Goal: Task Accomplishment & Management: Manage account settings

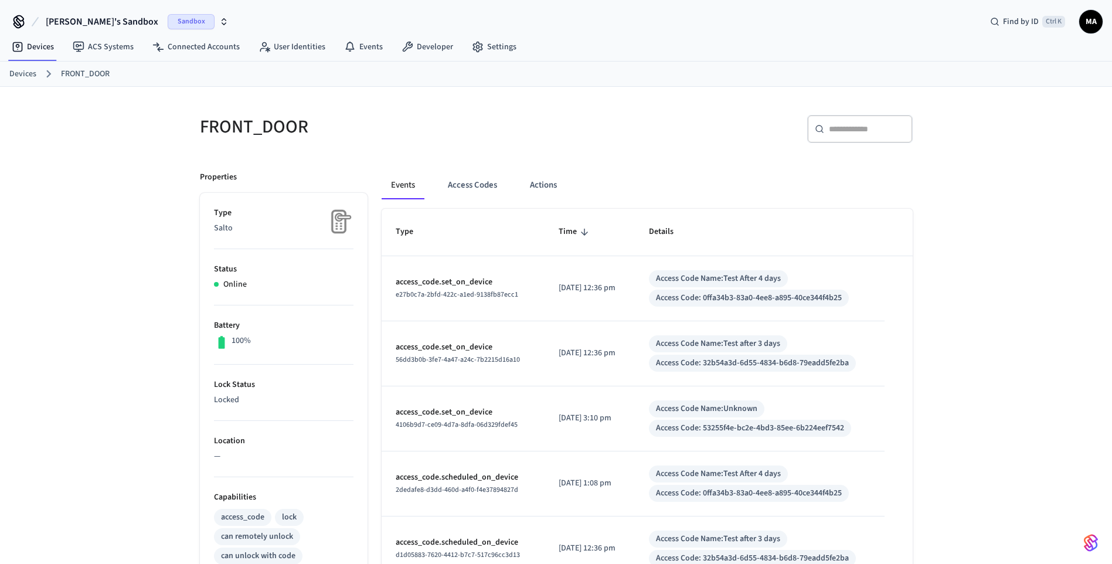
click at [116, 198] on div "FRONT_DOOR ​ ​ Properties Type Salto Status Online Battery 100% Lock Status Loc…" at bounding box center [556, 525] width 1112 height 876
click at [23, 77] on link "Devices" at bounding box center [22, 74] width 27 height 12
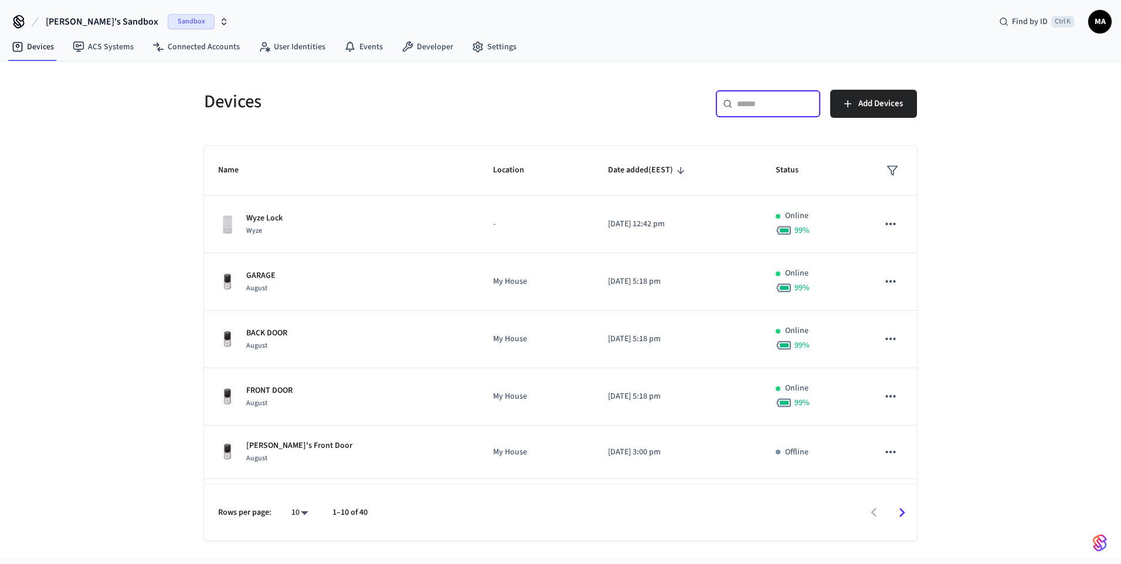
click at [791, 110] on input "text" at bounding box center [775, 104] width 76 height 12
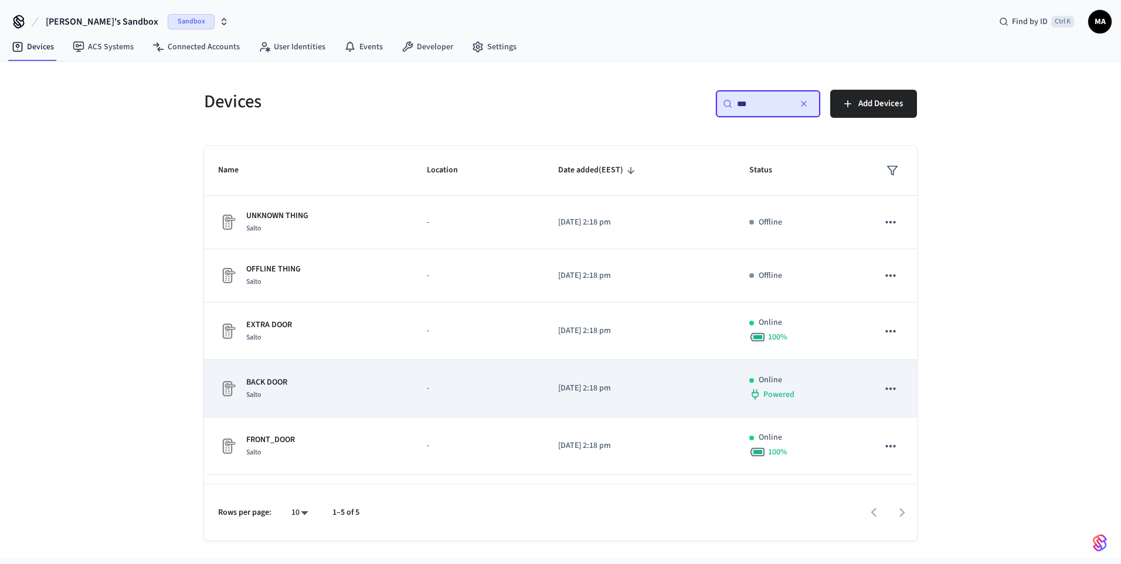
type input "***"
click at [301, 384] on div "BACK DOOR Salto" at bounding box center [308, 388] width 181 height 25
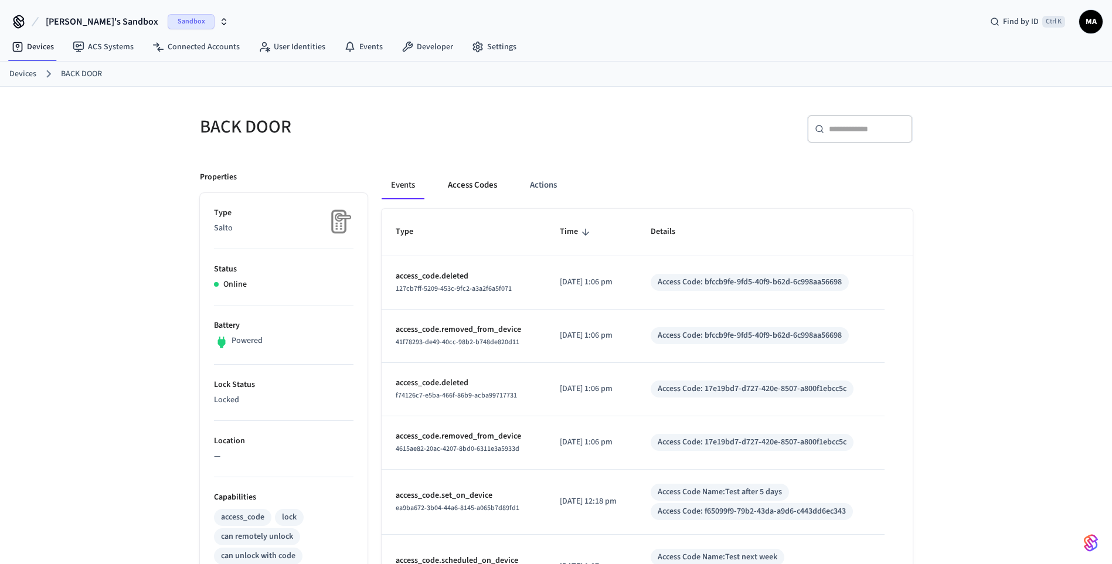
click at [481, 192] on button "Access Codes" at bounding box center [472, 185] width 68 height 28
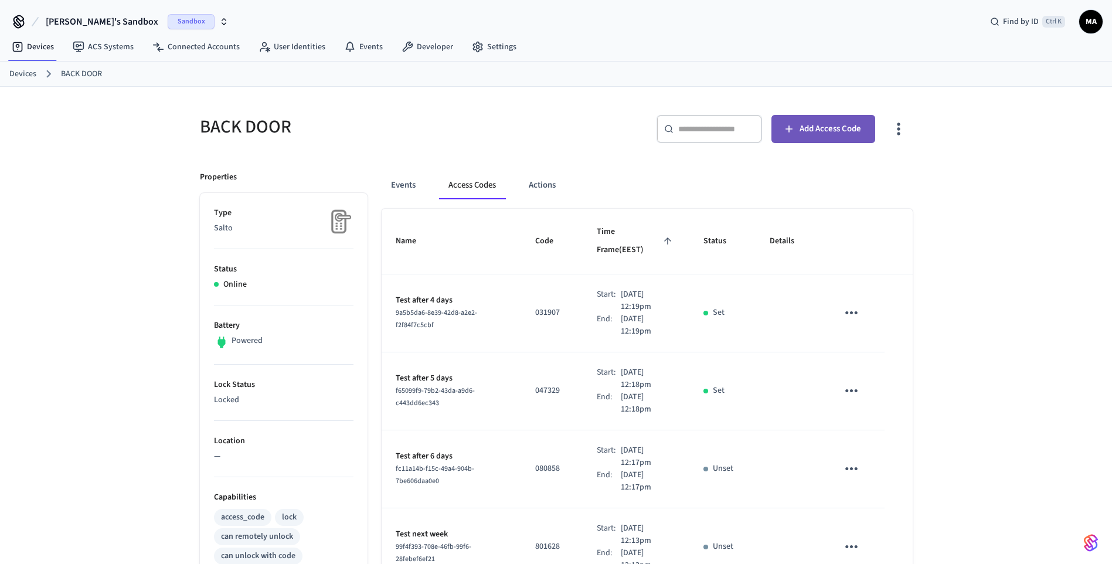
click at [821, 127] on span "Add Access Code" at bounding box center [831, 128] width 62 height 15
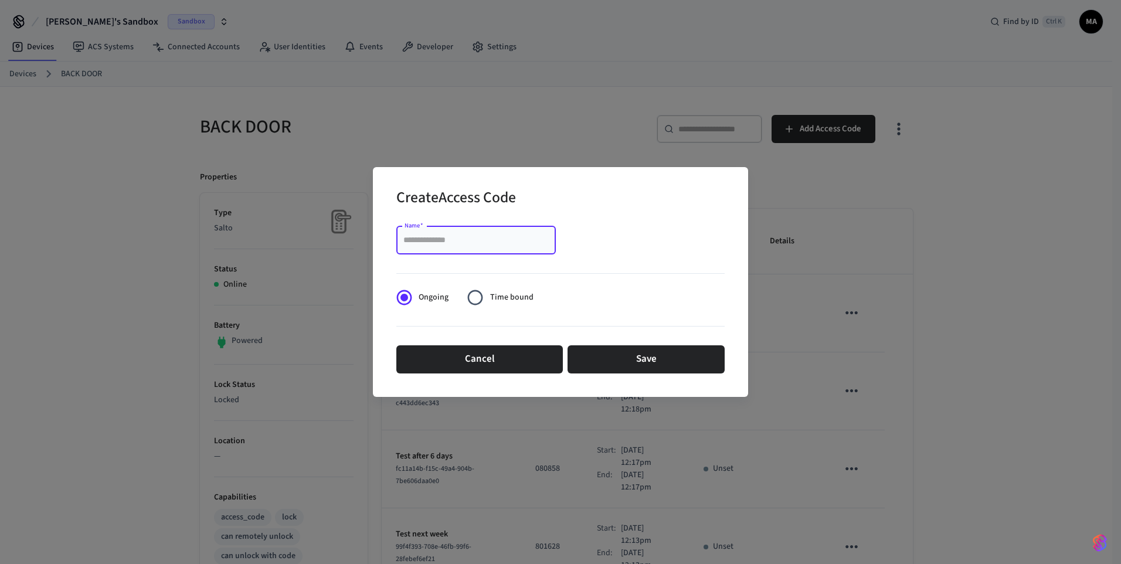
click at [497, 239] on input "Name   *" at bounding box center [475, 240] width 145 height 12
type input "**********"
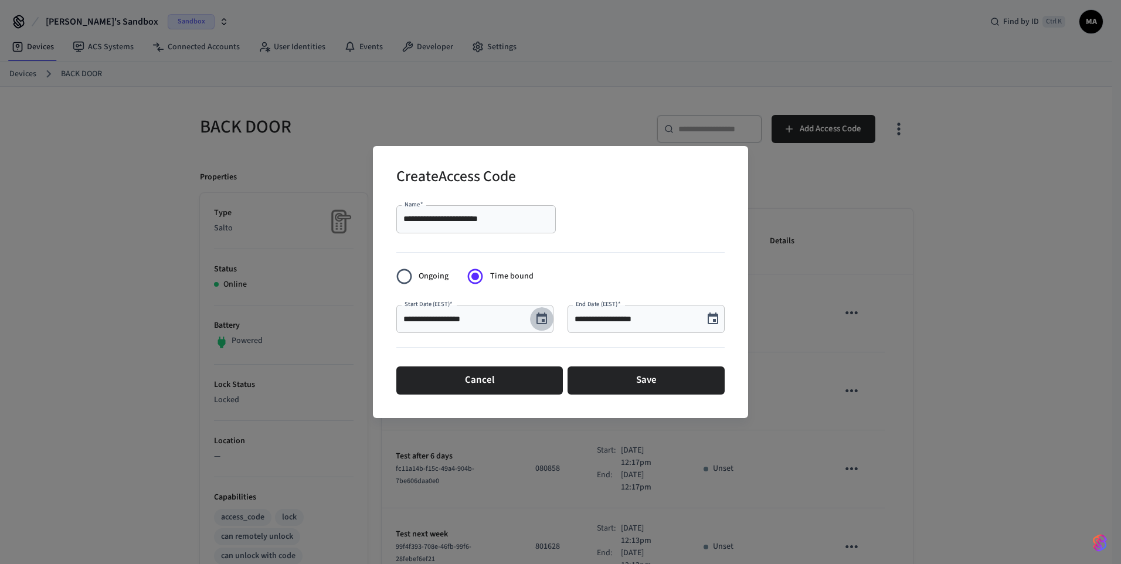
click at [543, 319] on icon "Choose date, selected date is Sep 8, 2025" at bounding box center [542, 319] width 14 height 14
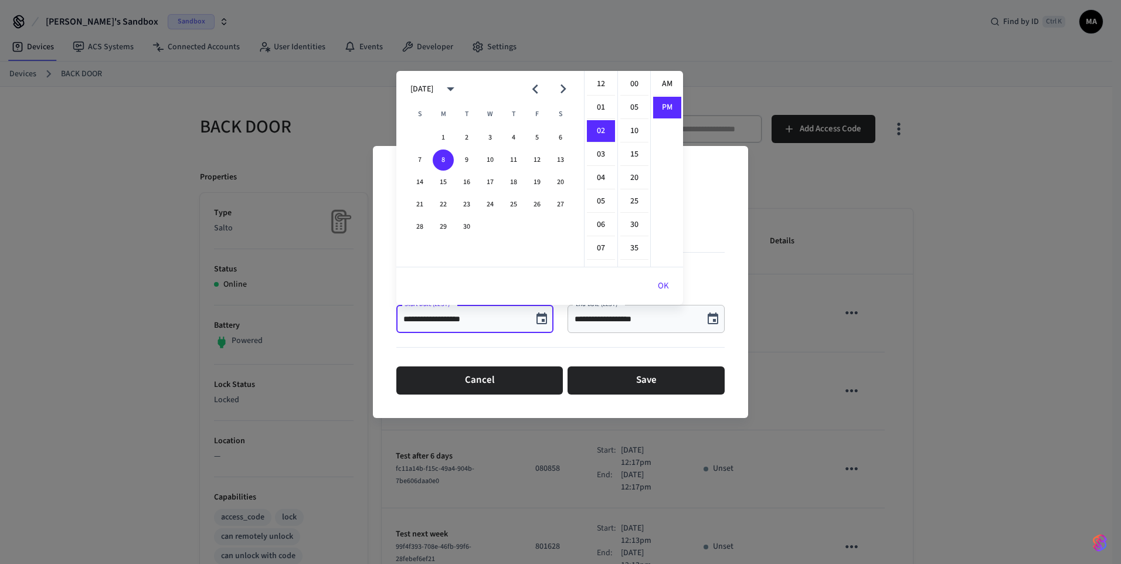
scroll to position [22, 0]
click at [445, 182] on button "15" at bounding box center [443, 182] width 21 height 21
type input "**********"
click at [668, 282] on button "OK" at bounding box center [663, 286] width 39 height 28
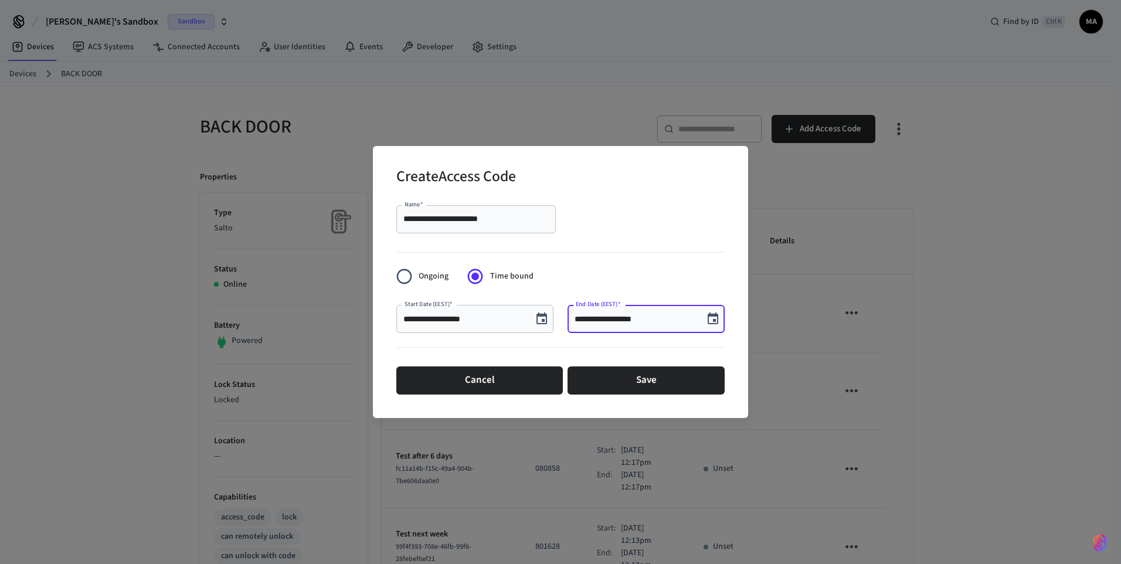
click at [647, 317] on input "**********" at bounding box center [635, 319] width 122 height 12
click at [715, 320] on icon "Choose date, selected date is Sep 8, 2025" at bounding box center [713, 318] width 11 height 12
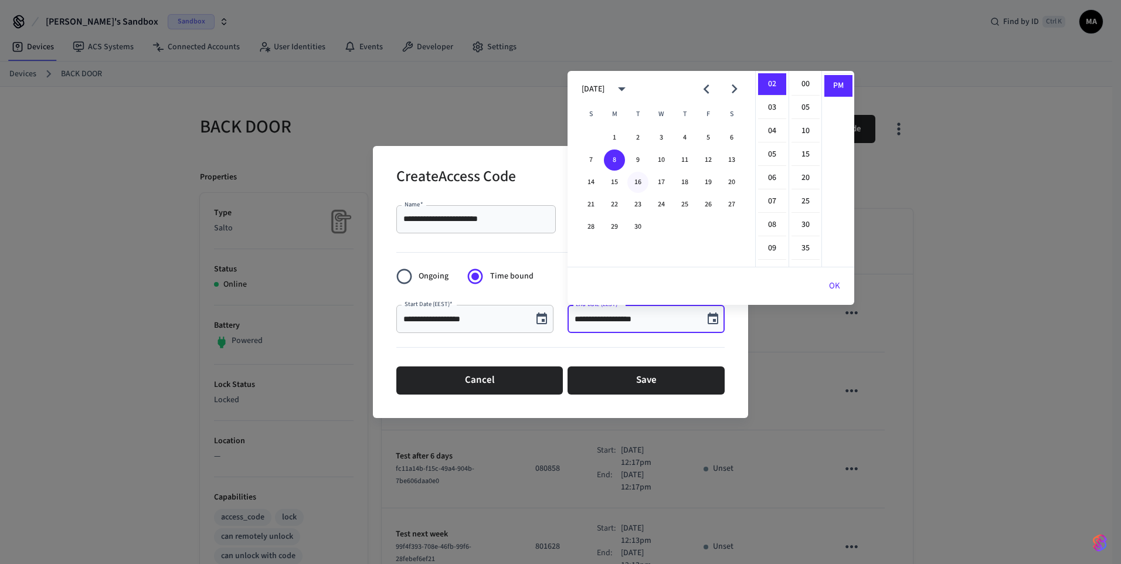
click at [638, 182] on button "16" at bounding box center [637, 182] width 21 height 21
type input "**********"
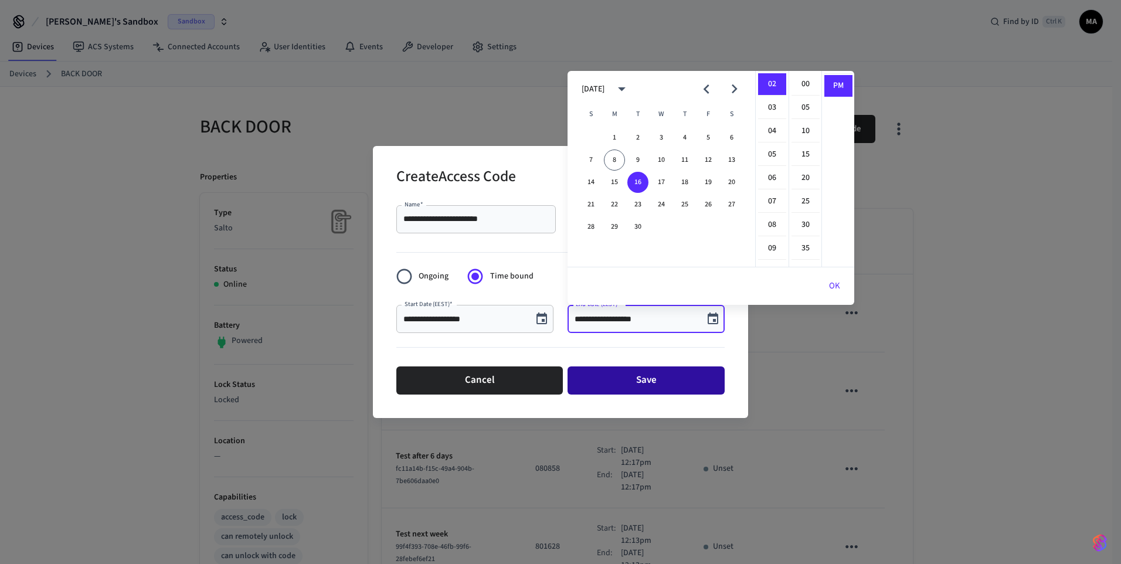
click at [644, 380] on button "Save" at bounding box center [645, 380] width 157 height 28
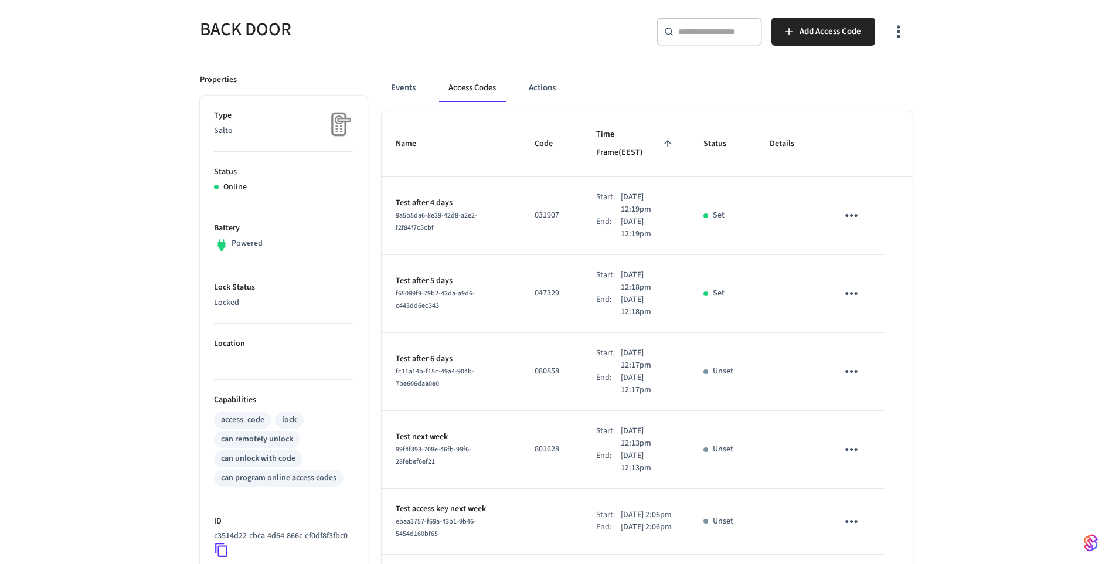
scroll to position [97, 0]
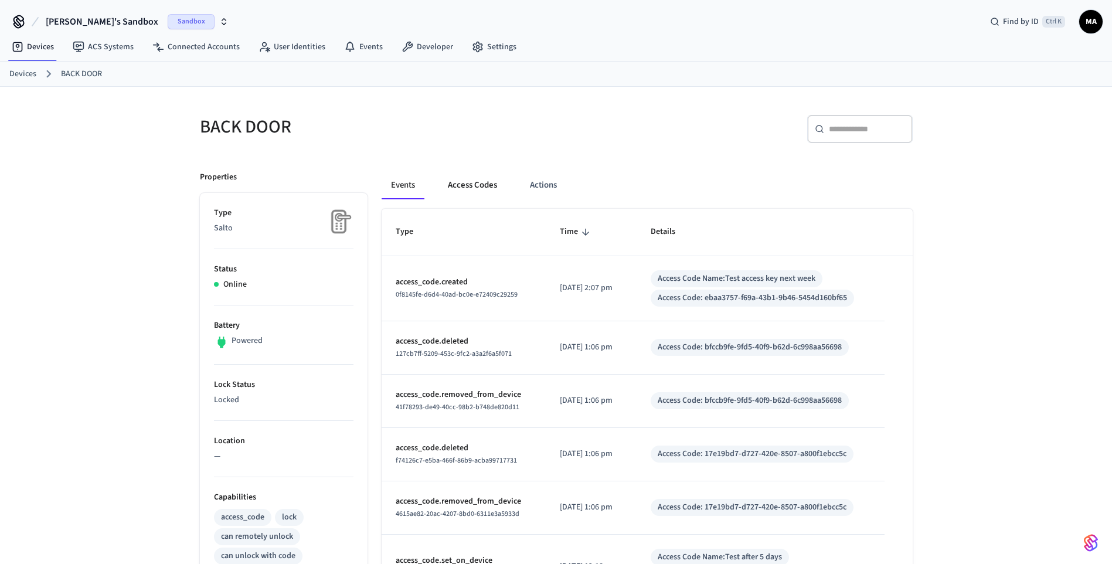
click at [483, 193] on button "Access Codes" at bounding box center [472, 185] width 68 height 28
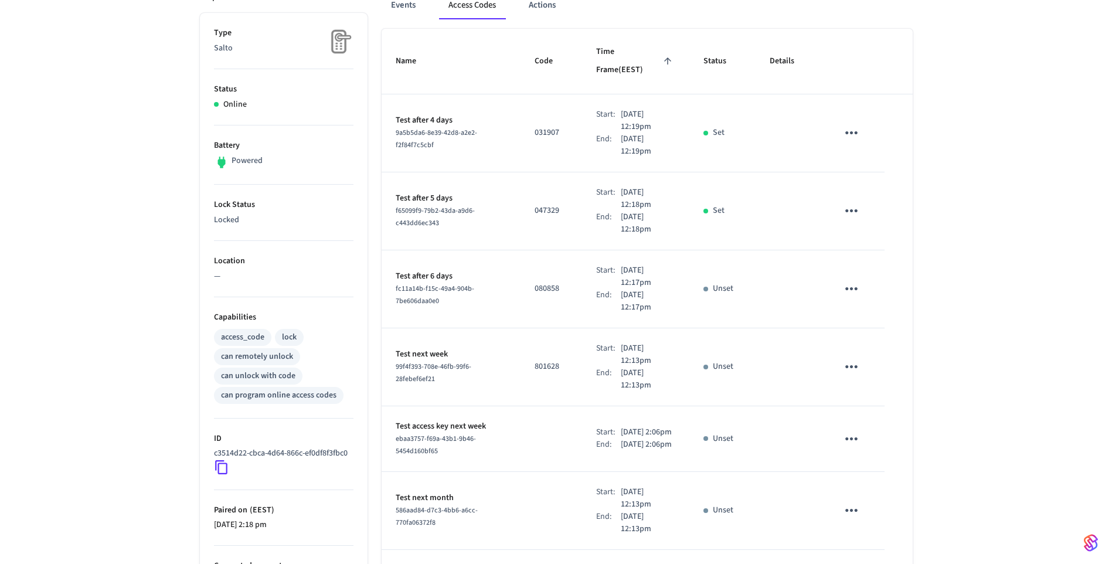
scroll to position [181, 0]
drag, startPoint x: 610, startPoint y: 420, endPoint x: 626, endPoint y: 420, distance: 16.4
click at [626, 426] on p "[DATE] 2:06pm" at bounding box center [646, 432] width 51 height 12
click at [454, 420] on p "Test access key next week" at bounding box center [451, 426] width 111 height 12
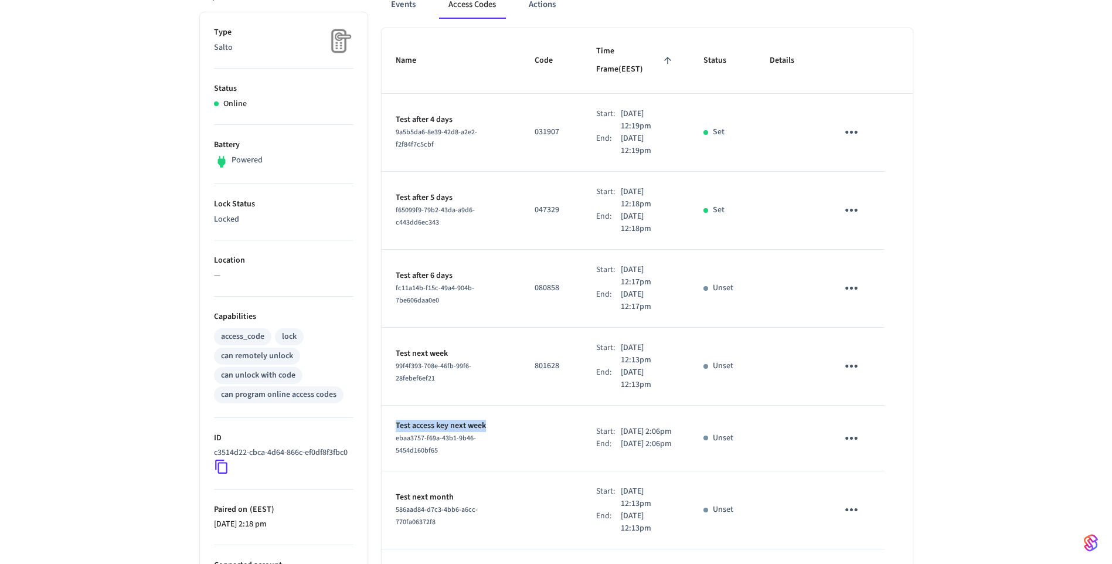
click at [454, 420] on p "Test access key next week" at bounding box center [451, 426] width 111 height 12
drag, startPoint x: 454, startPoint y: 410, endPoint x: 416, endPoint y: 441, distance: 49.5
click at [416, 441] on span "ebaa3757-f69a-43b1-9b46-5454d160bf65" at bounding box center [436, 444] width 80 height 22
click at [242, 336] on div "access_code" at bounding box center [242, 337] width 43 height 12
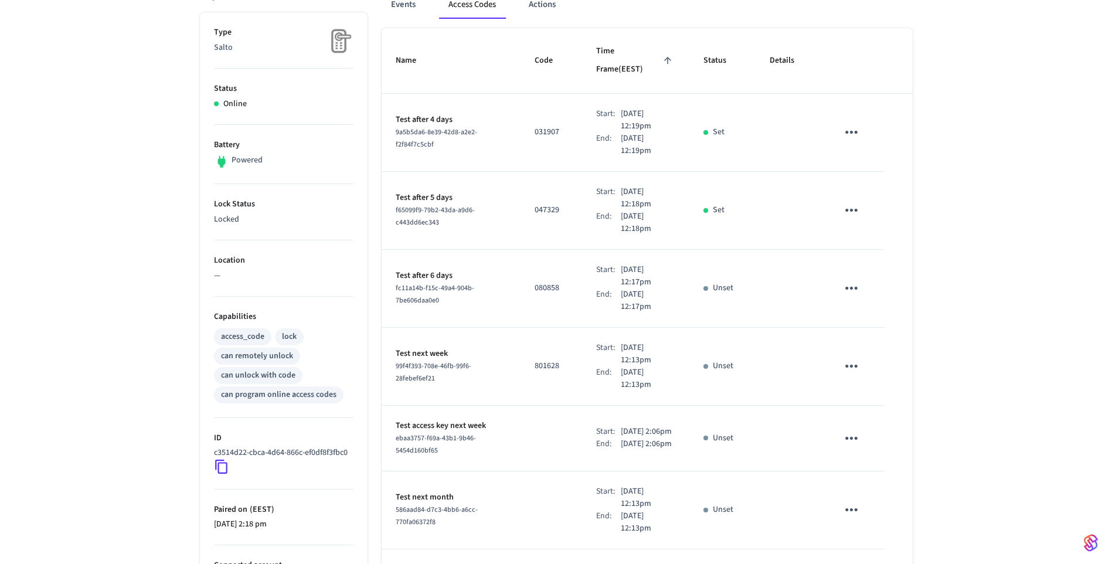
drag, startPoint x: 242, startPoint y: 336, endPoint x: 130, endPoint y: 351, distance: 113.5
click at [130, 351] on div "BACK DOOR ​ ​ Add Access Code Properties Type Salto Status Online Battery Power…" at bounding box center [556, 399] width 1112 height 987
click at [236, 338] on div "access_code" at bounding box center [242, 337] width 43 height 12
click at [151, 287] on div "BACK DOOR ​ ​ Add Access Code Properties Type Salto Status Online Battery Power…" at bounding box center [556, 399] width 1112 height 987
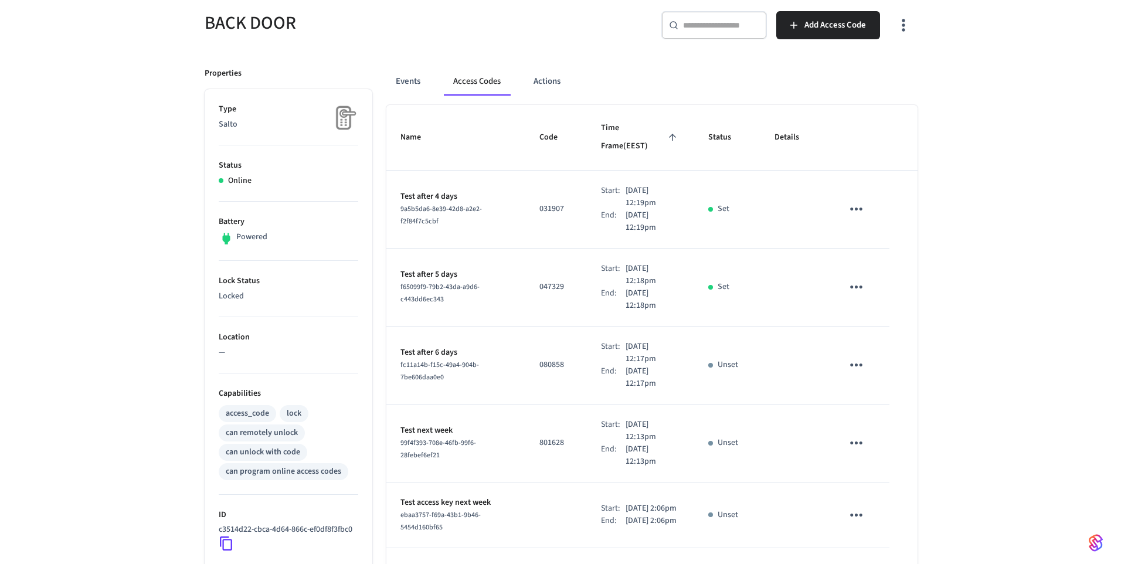
scroll to position [103, 0]
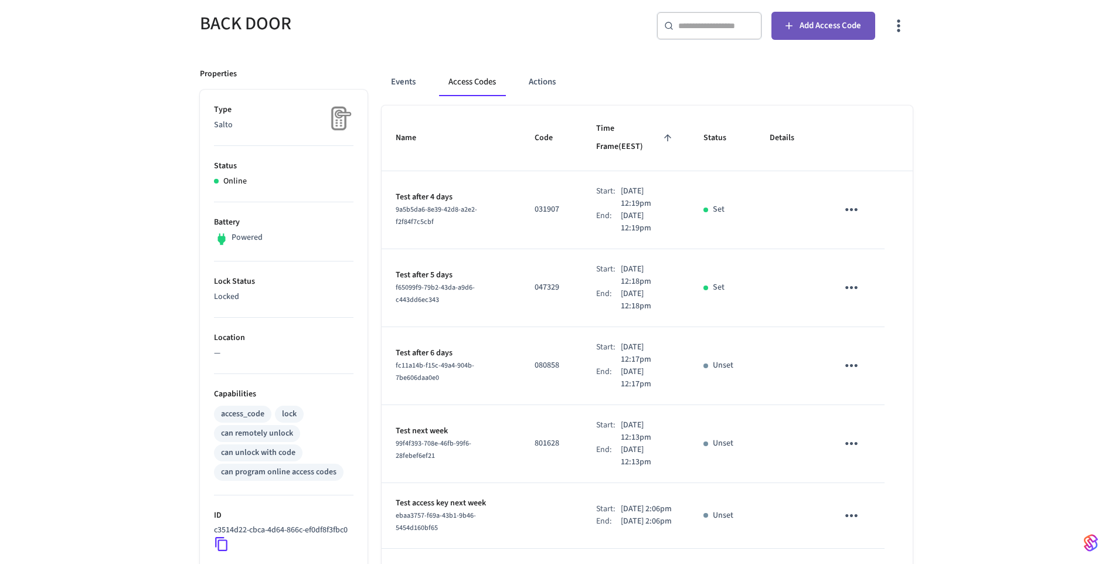
click at [844, 35] on button "Add Access Code" at bounding box center [823, 26] width 104 height 28
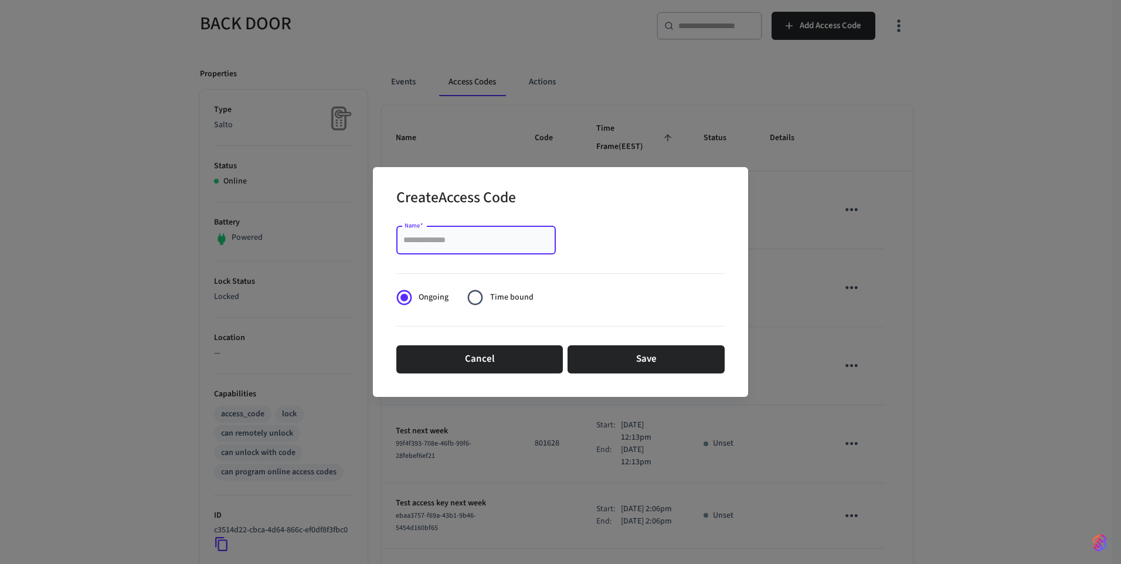
click at [468, 244] on input "Name   *" at bounding box center [475, 240] width 145 height 12
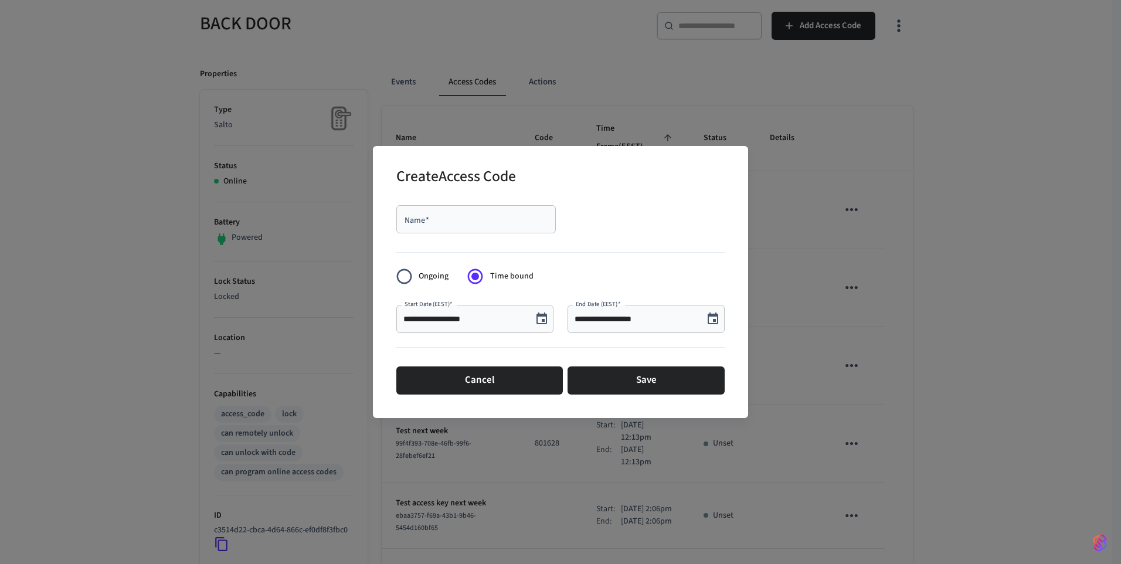
click at [443, 224] on input "Name   *" at bounding box center [475, 219] width 145 height 12
type input "**********"
click at [716, 317] on icon "Choose date, selected date is Sep 8, 2025" at bounding box center [713, 318] width 11 height 12
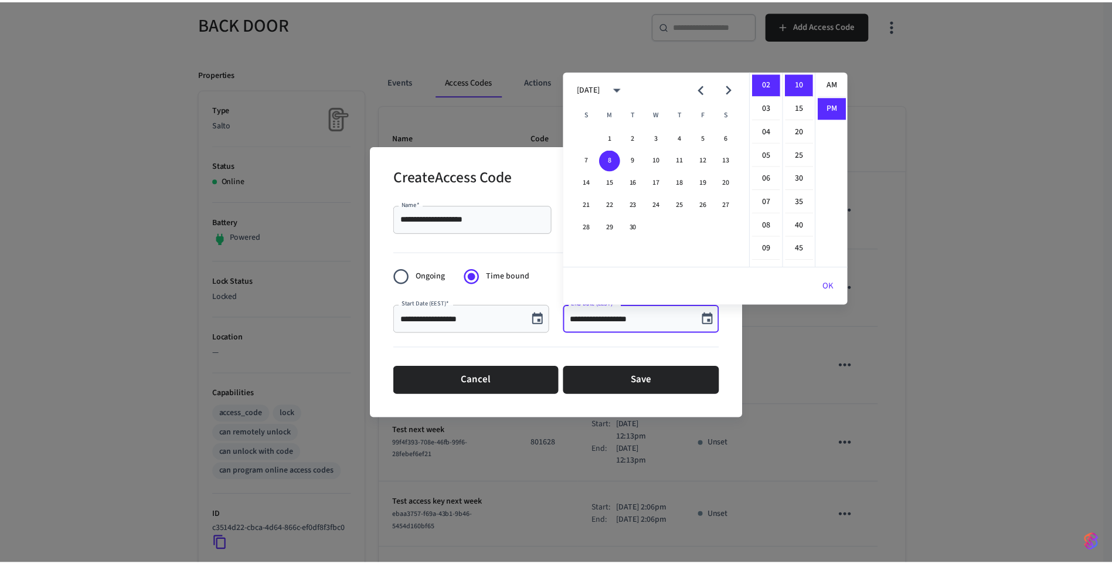
scroll to position [22, 0]
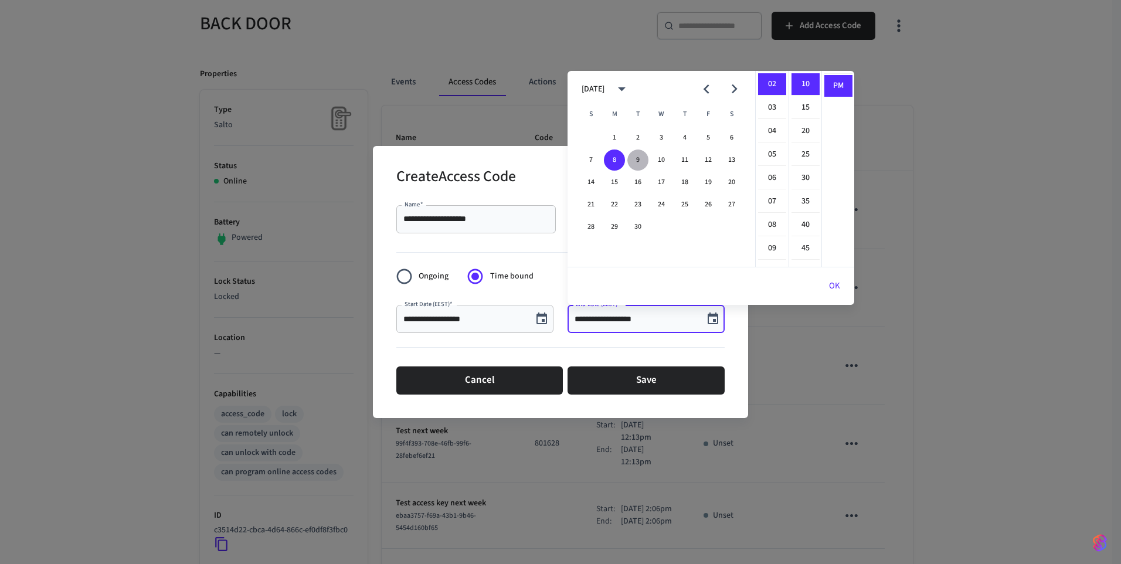
click at [633, 157] on button "9" at bounding box center [637, 159] width 21 height 21
type input "**********"
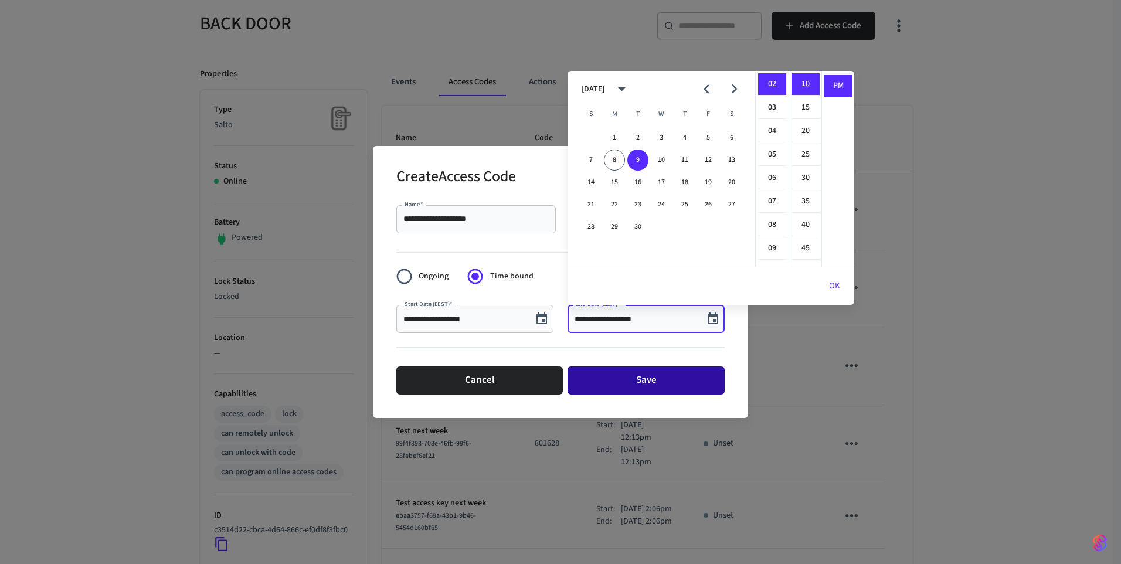
click at [658, 386] on button "Save" at bounding box center [645, 380] width 157 height 28
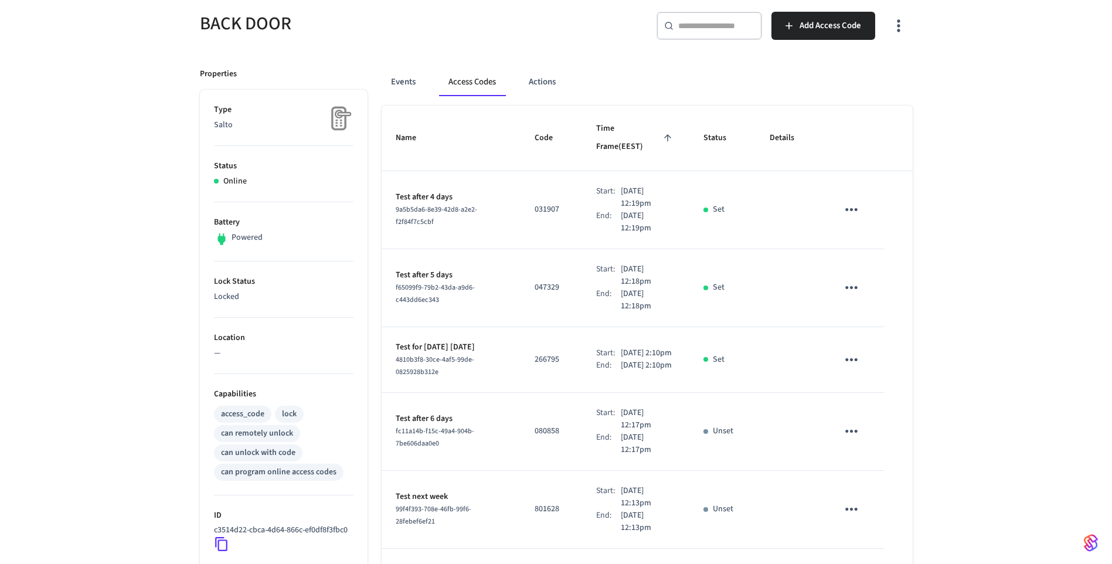
click at [535, 353] on p "266795" at bounding box center [551, 359] width 33 height 12
drag, startPoint x: 530, startPoint y: 348, endPoint x: 488, endPoint y: 352, distance: 43.0
click at [488, 353] on div "4810b3f8-30ce-4af5-99de-0825928b312e" at bounding box center [451, 365] width 111 height 25
drag, startPoint x: 397, startPoint y: 335, endPoint x: 633, endPoint y: 348, distance: 236.6
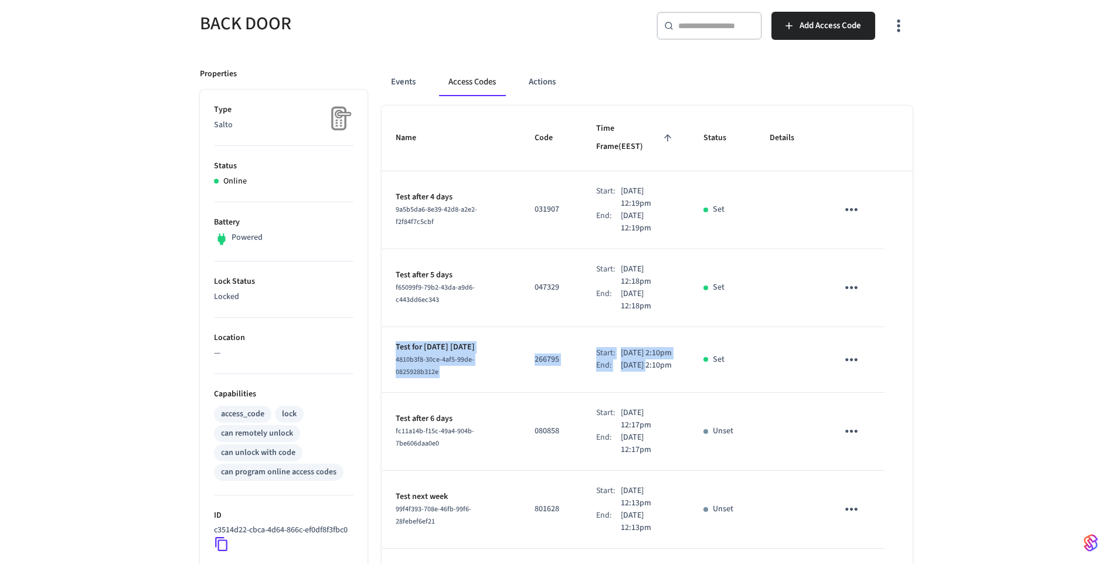
click at [633, 348] on tr "Test for [DATE] [DATE] 4810b3f8-30ce-4af5-99de-0825928b312e 266795 Start: [DATE…" at bounding box center [647, 360] width 531 height 66
drag, startPoint x: 633, startPoint y: 348, endPoint x: 499, endPoint y: 346, distance: 133.7
click at [499, 346] on td "Test for [DATE] [DATE] 4810b3f8-30ce-4af5-99de-0825928b312e" at bounding box center [452, 360] width 140 height 66
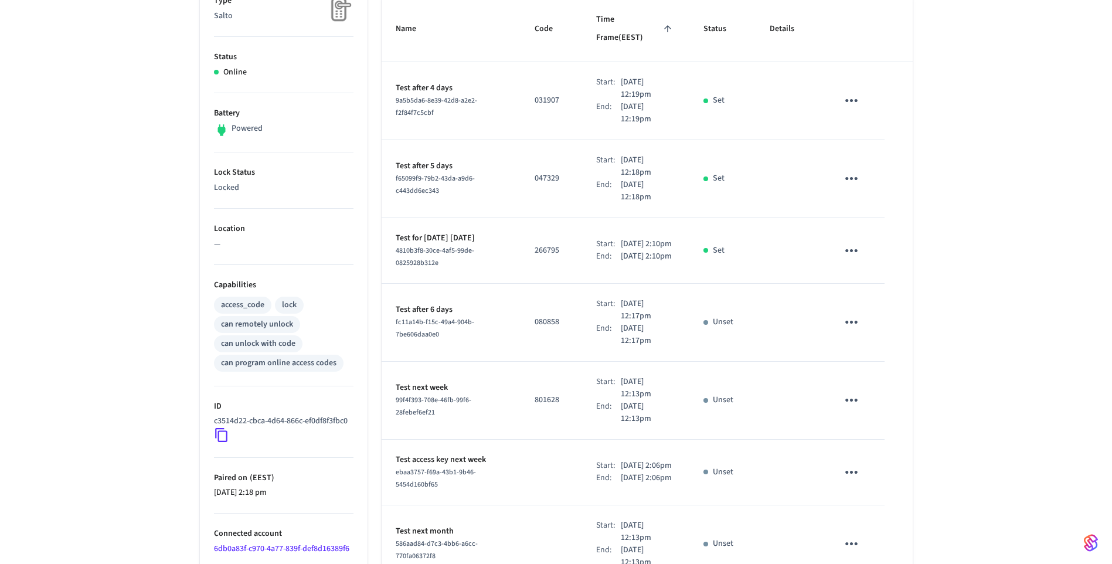
scroll to position [213, 0]
drag, startPoint x: 399, startPoint y: 381, endPoint x: 448, endPoint y: 377, distance: 49.4
click at [448, 381] on p "Test next week" at bounding box center [451, 387] width 111 height 12
drag, startPoint x: 448, startPoint y: 377, endPoint x: 410, endPoint y: 394, distance: 41.7
click at [410, 394] on span "99f4f393-708e-46fb-99f6-28febef6ef21" at bounding box center [434, 405] width 76 height 22
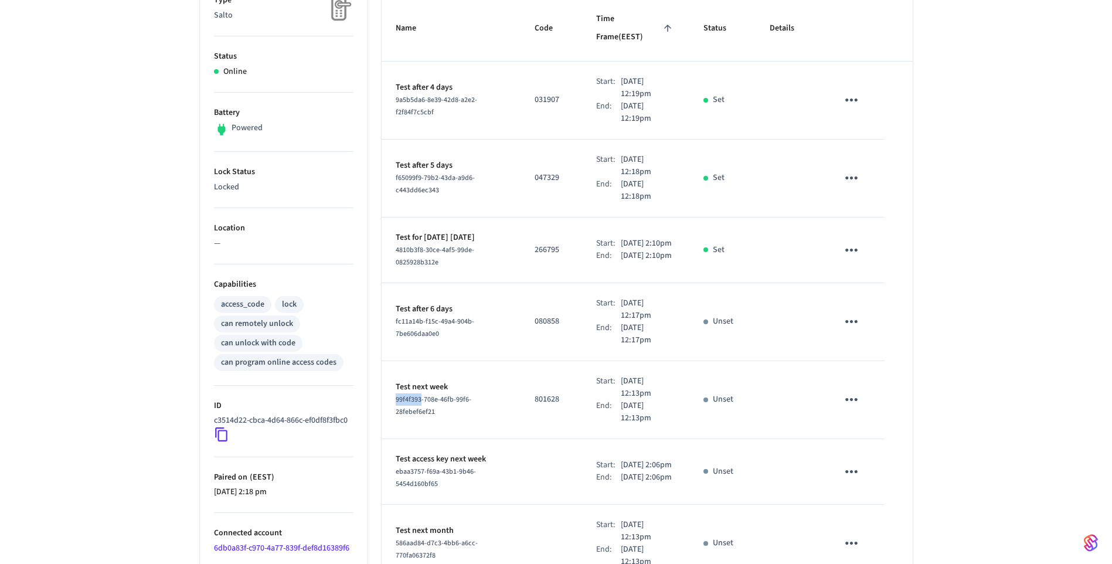
click at [410, 394] on span "99f4f393-708e-46fb-99f6-28febef6ef21" at bounding box center [434, 405] width 76 height 22
drag, startPoint x: 410, startPoint y: 394, endPoint x: 401, endPoint y: 380, distance: 17.1
click at [401, 381] on p "Test next week" at bounding box center [451, 387] width 111 height 12
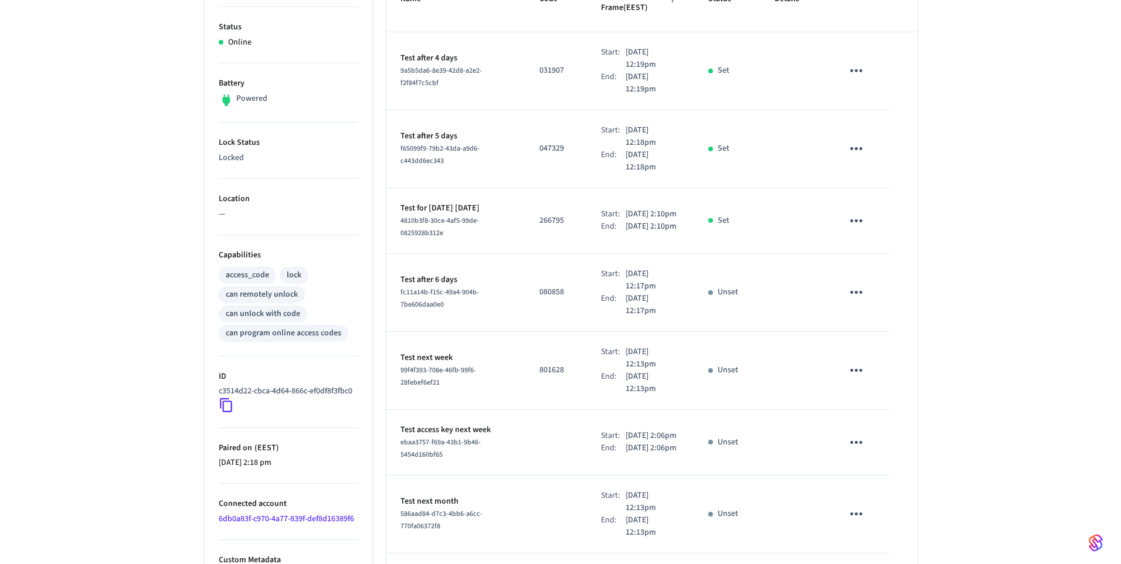
scroll to position [242, 0]
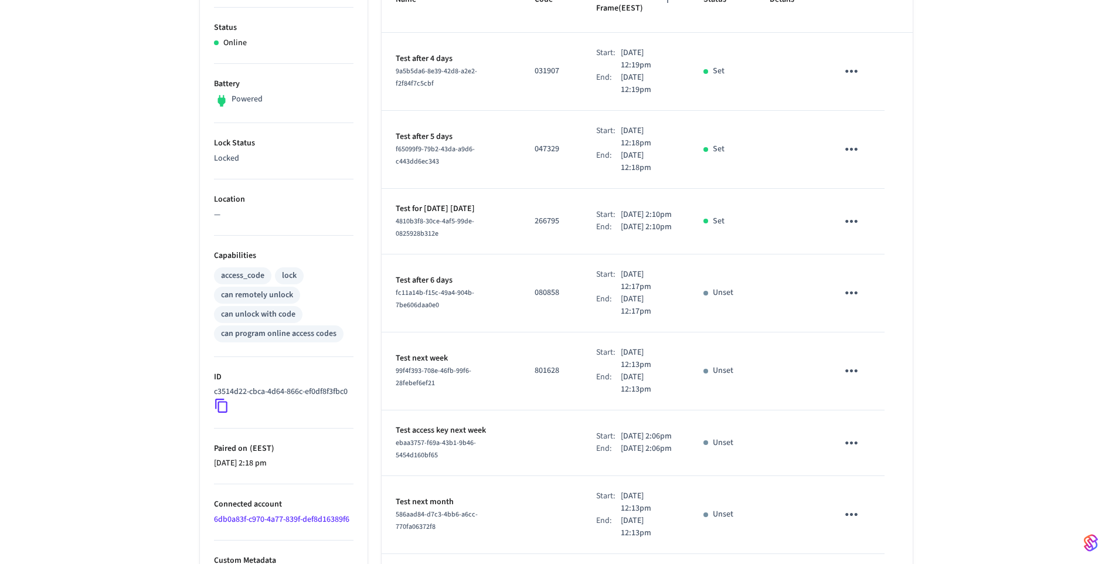
click at [853, 212] on icon "sticky table" at bounding box center [851, 221] width 18 height 18
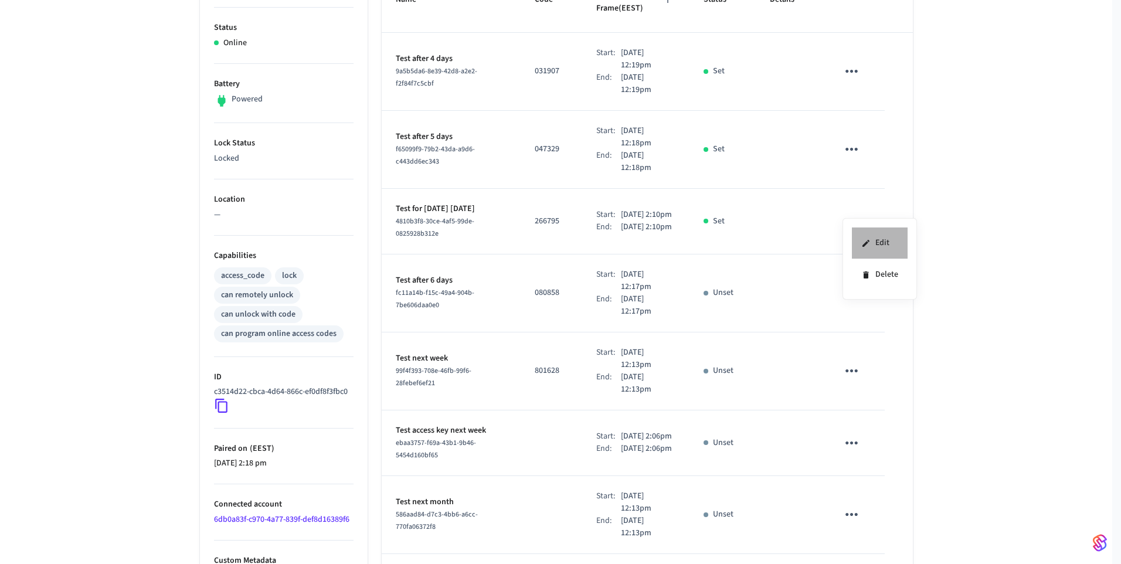
click at [884, 241] on li "Edit" at bounding box center [880, 243] width 56 height 32
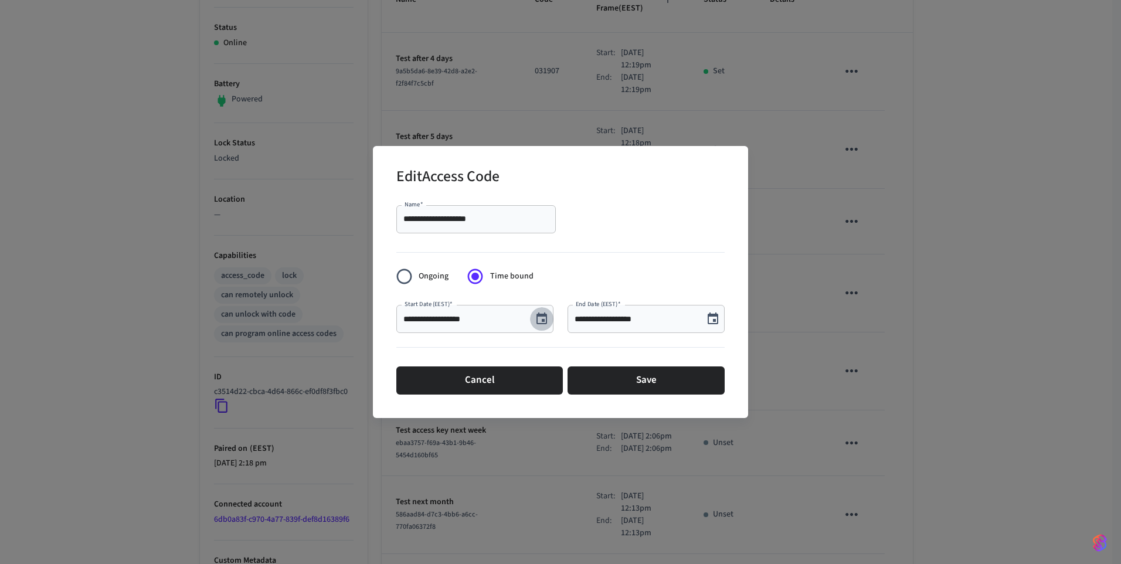
click at [544, 319] on icon "Choose date, selected date is Sep 8, 2025" at bounding box center [542, 319] width 14 height 14
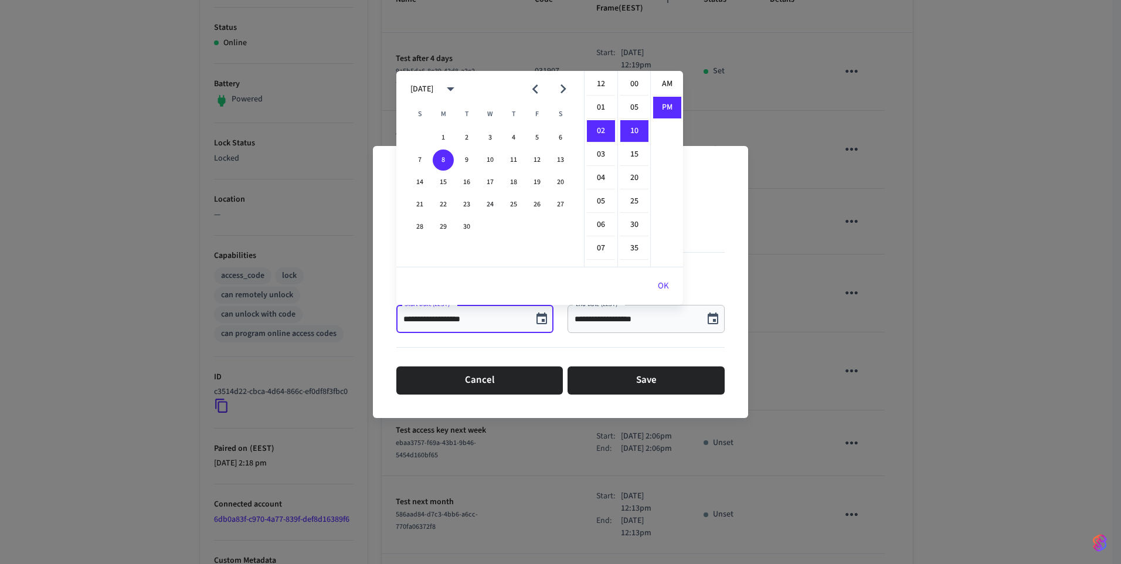
scroll to position [22, 0]
click at [465, 225] on button "30" at bounding box center [466, 226] width 21 height 21
type input "**********"
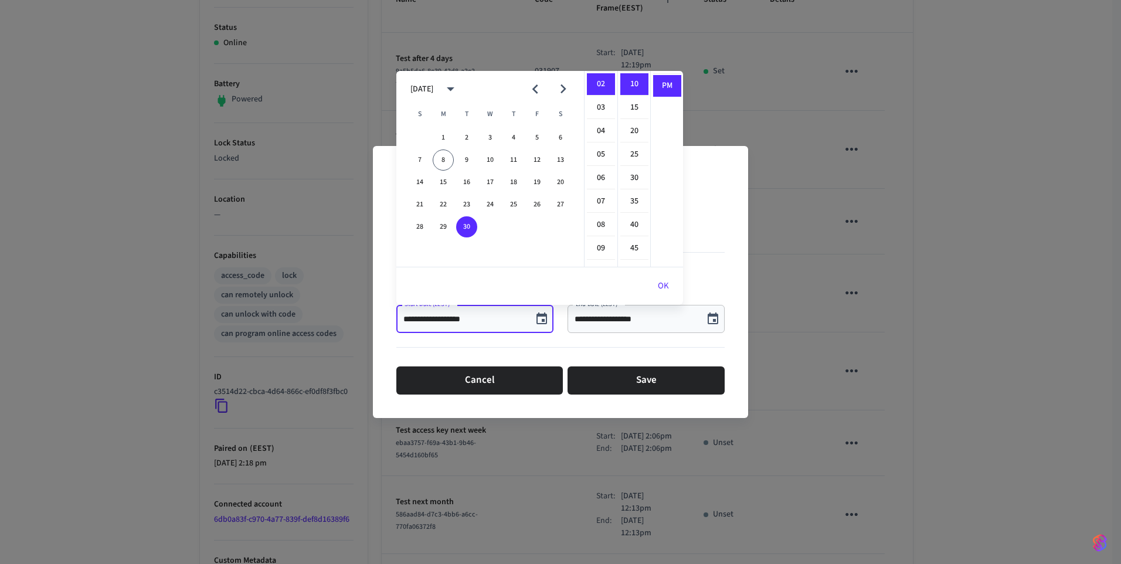
click at [658, 281] on button "OK" at bounding box center [663, 286] width 39 height 28
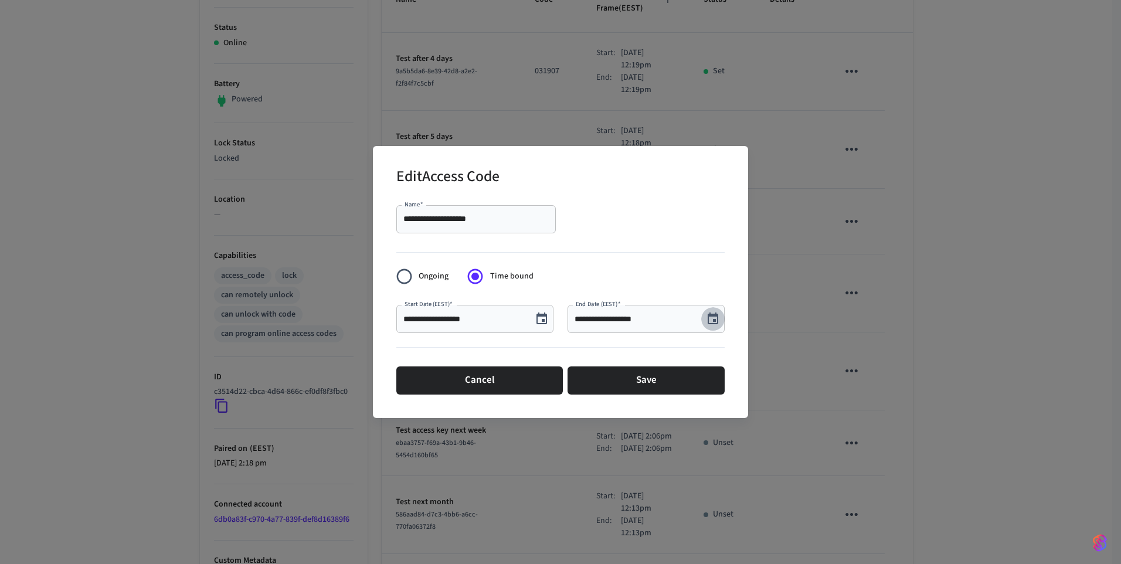
click at [712, 319] on icon "Choose date, selected date is Sep 9, 2025" at bounding box center [713, 319] width 14 height 14
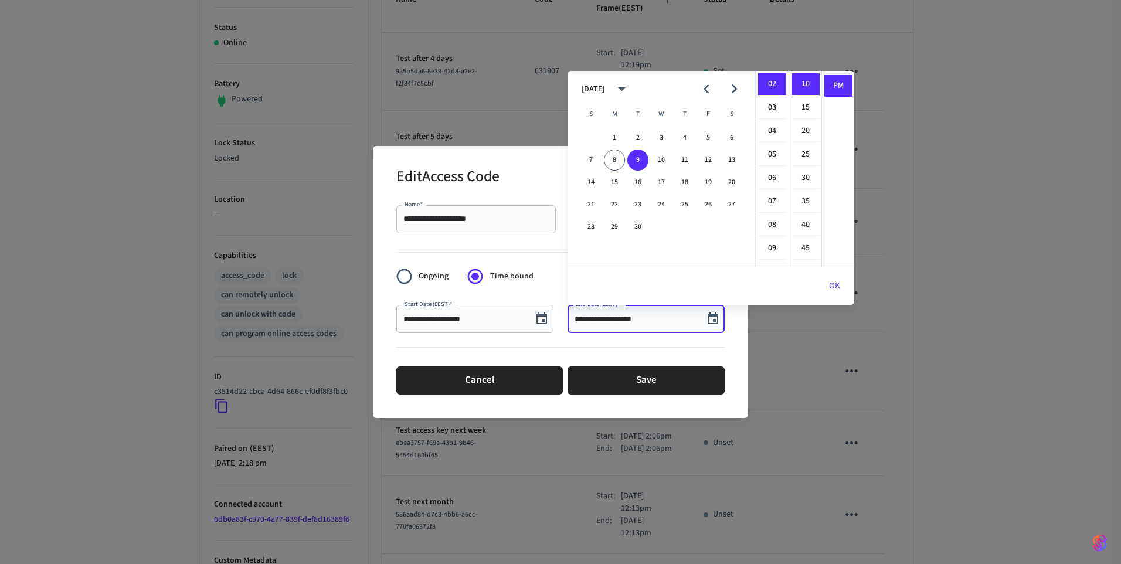
click at [736, 86] on icon "Next month" at bounding box center [734, 89] width 18 height 18
click at [617, 157] on button "6" at bounding box center [614, 159] width 21 height 21
type input "**********"
click at [836, 283] on button "OK" at bounding box center [834, 286] width 39 height 28
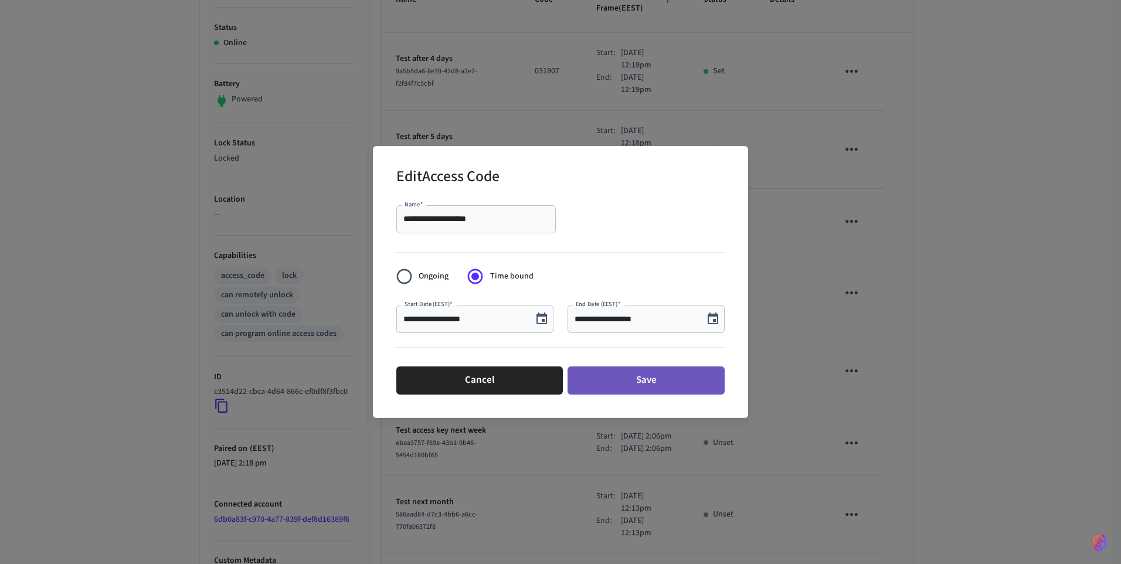
click at [642, 382] on button "Save" at bounding box center [645, 380] width 157 height 28
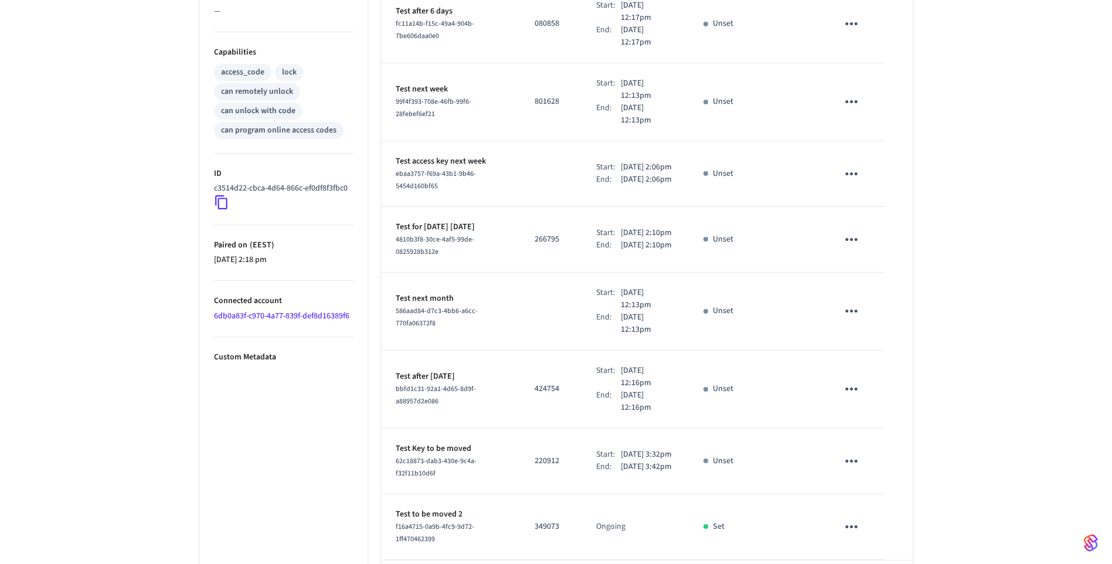
scroll to position [444, 0]
drag, startPoint x: 393, startPoint y: 228, endPoint x: 472, endPoint y: 229, distance: 79.7
click at [472, 229] on td "Test for [DATE] [DATE] 4810b3f8-30ce-4af5-99de-0825928b312e" at bounding box center [452, 241] width 140 height 66
drag, startPoint x: 472, startPoint y: 229, endPoint x: 531, endPoint y: 242, distance: 60.0
click at [535, 242] on p "266795" at bounding box center [551, 240] width 33 height 12
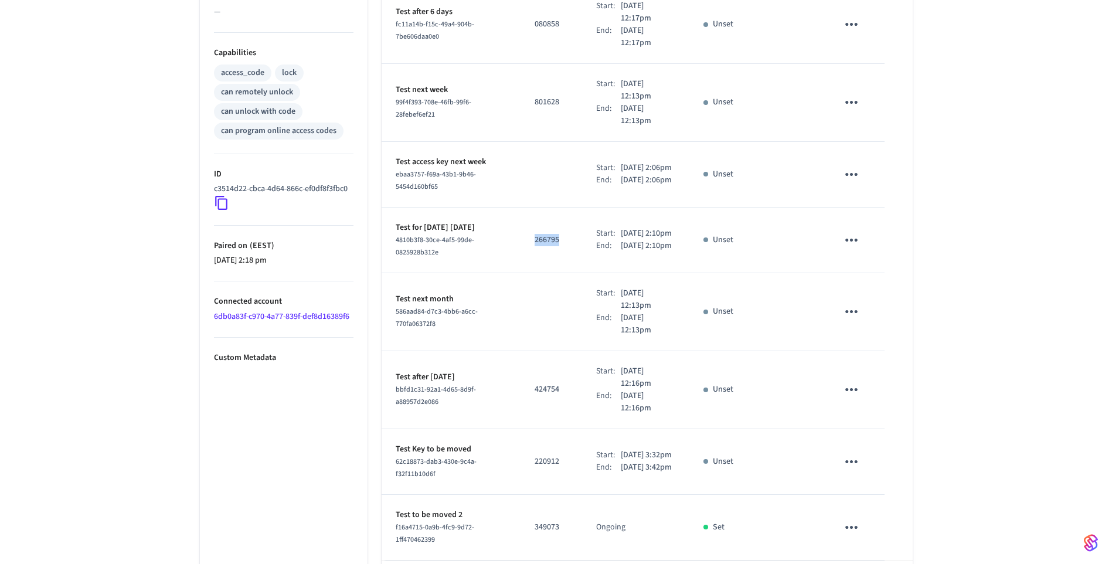
click at [535, 242] on p "266795" at bounding box center [551, 240] width 33 height 12
click at [658, 241] on p "[DATE] 2:10pm" at bounding box center [646, 246] width 51 height 12
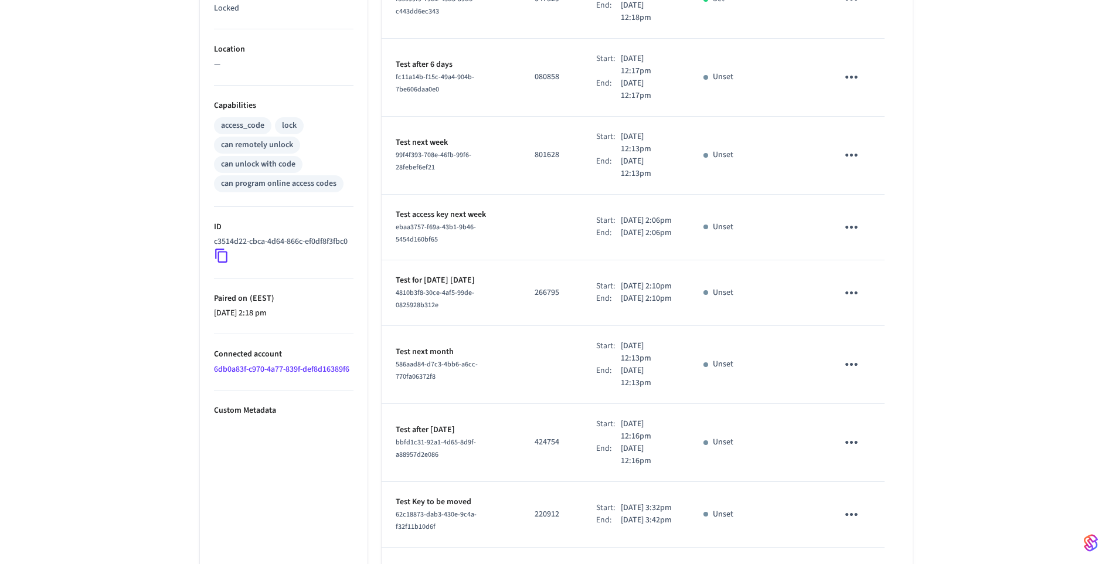
scroll to position [391, 0]
click at [535, 293] on p "266795" at bounding box center [551, 293] width 33 height 12
drag, startPoint x: 532, startPoint y: 293, endPoint x: 526, endPoint y: 288, distance: 7.2
click at [535, 288] on p "266795" at bounding box center [551, 293] width 33 height 12
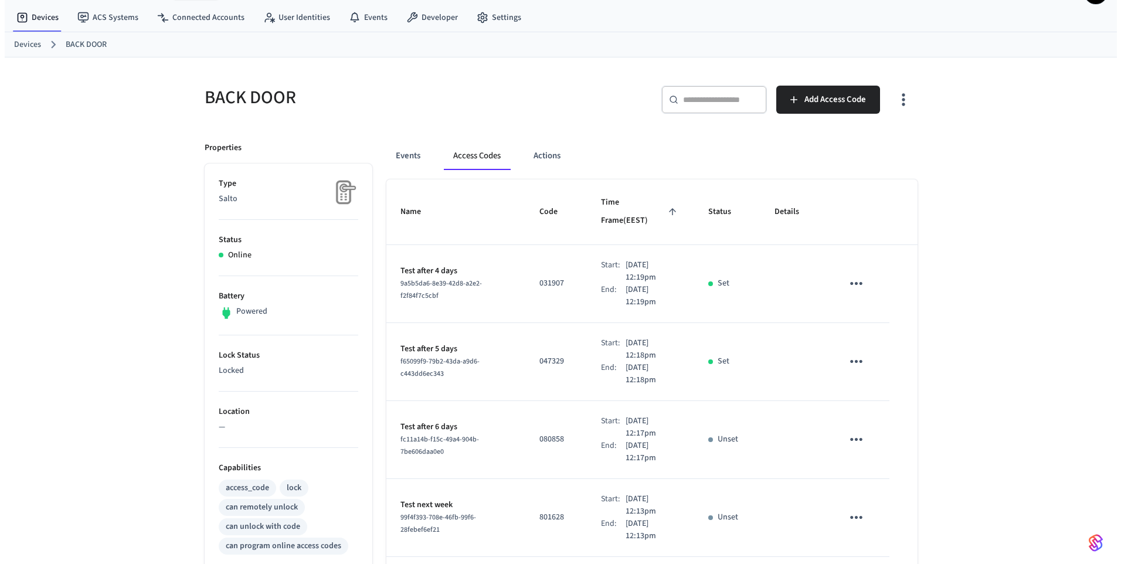
scroll to position [0, 0]
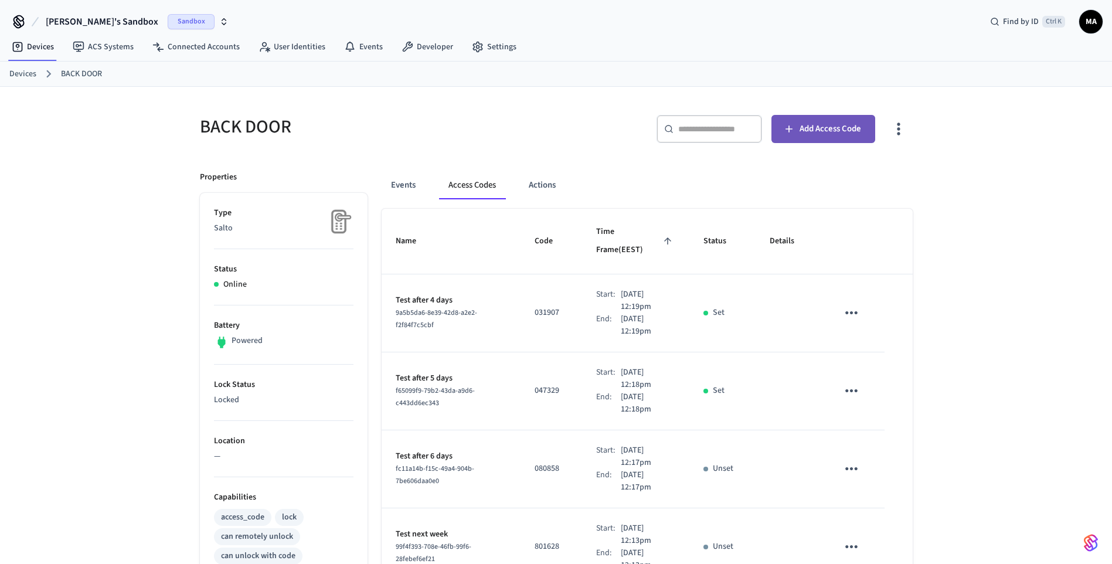
click at [821, 128] on span "Add Access Code" at bounding box center [831, 128] width 62 height 15
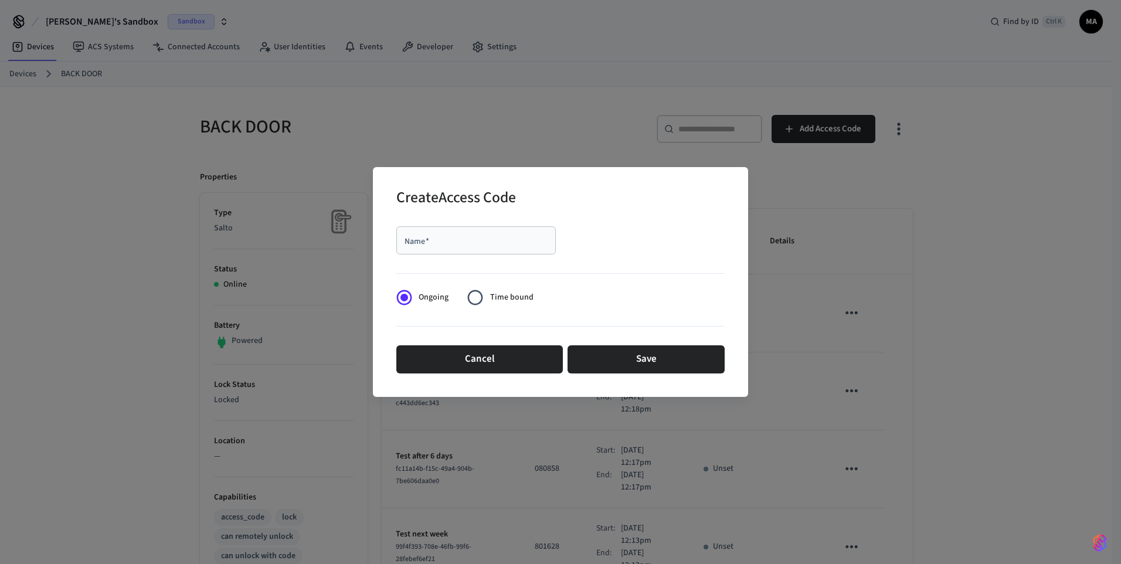
click at [490, 301] on span "Time bound" at bounding box center [511, 297] width 43 height 12
click at [461, 351] on button "Cancel" at bounding box center [479, 359] width 166 height 28
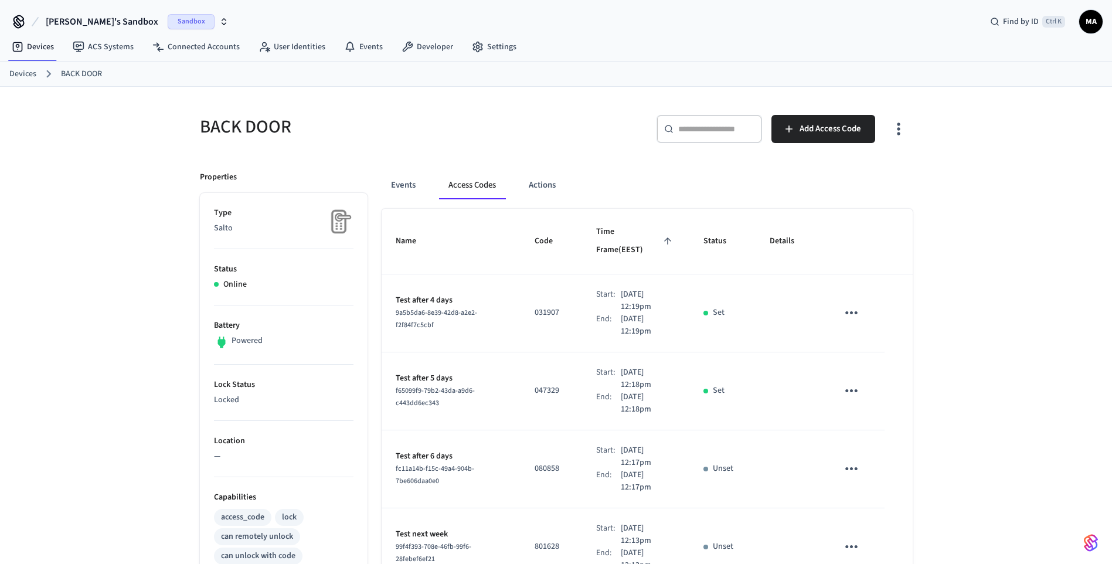
drag, startPoint x: 23, startPoint y: 74, endPoint x: 338, endPoint y: 94, distance: 315.4
click at [338, 94] on div "BACK DOOR ​ ​ Add Access Code Properties Type Salto Status Online Battery Power…" at bounding box center [556, 574] width 750 height 975
click at [39, 46] on link "Devices" at bounding box center [32, 46] width 61 height 21
click at [834, 129] on span "Add Access Code" at bounding box center [831, 128] width 62 height 15
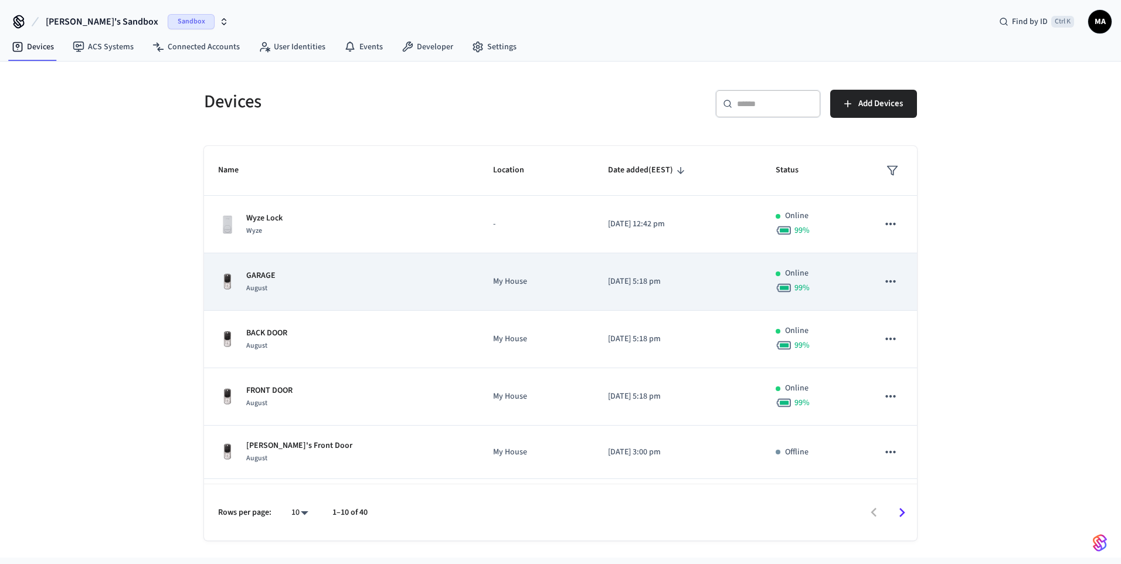
click at [286, 276] on div "GARAGE August" at bounding box center [341, 282] width 247 height 25
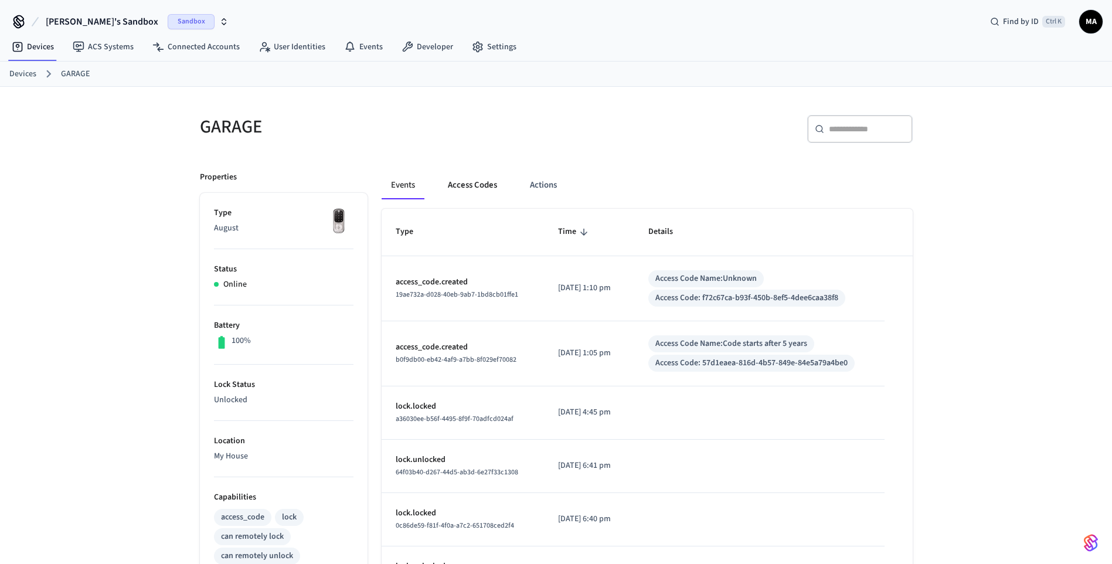
click at [489, 181] on button "Access Codes" at bounding box center [472, 185] width 68 height 28
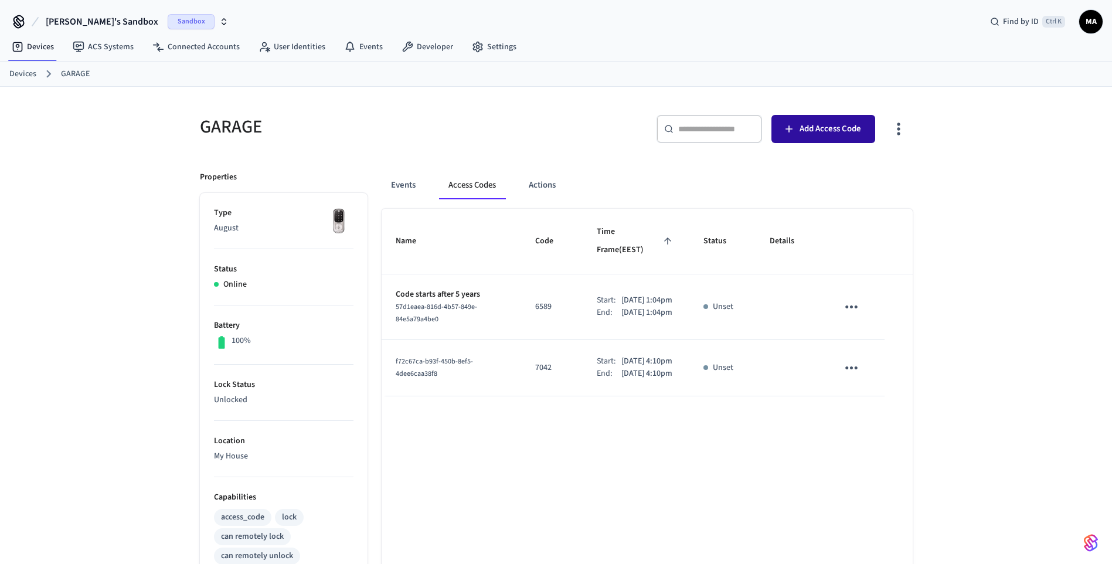
click at [810, 124] on span "Add Access Code" at bounding box center [831, 128] width 62 height 15
